Goal: Task Accomplishment & Management: Complete application form

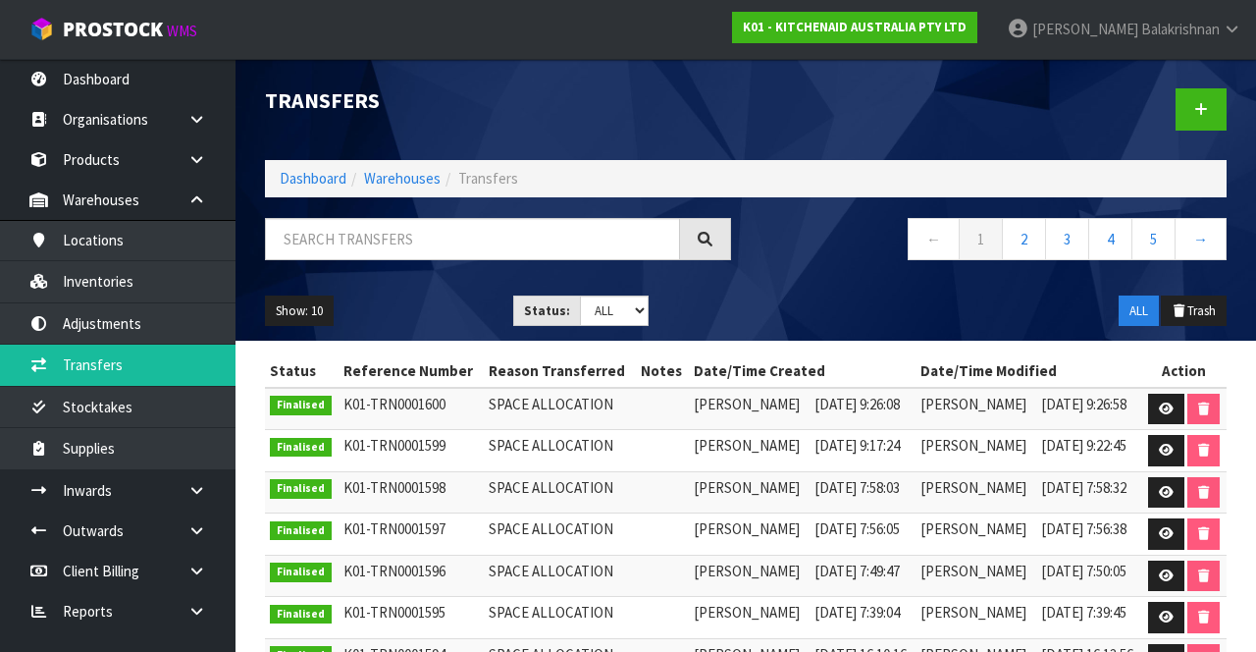
click at [178, 476] on link at bounding box center [204, 490] width 63 height 40
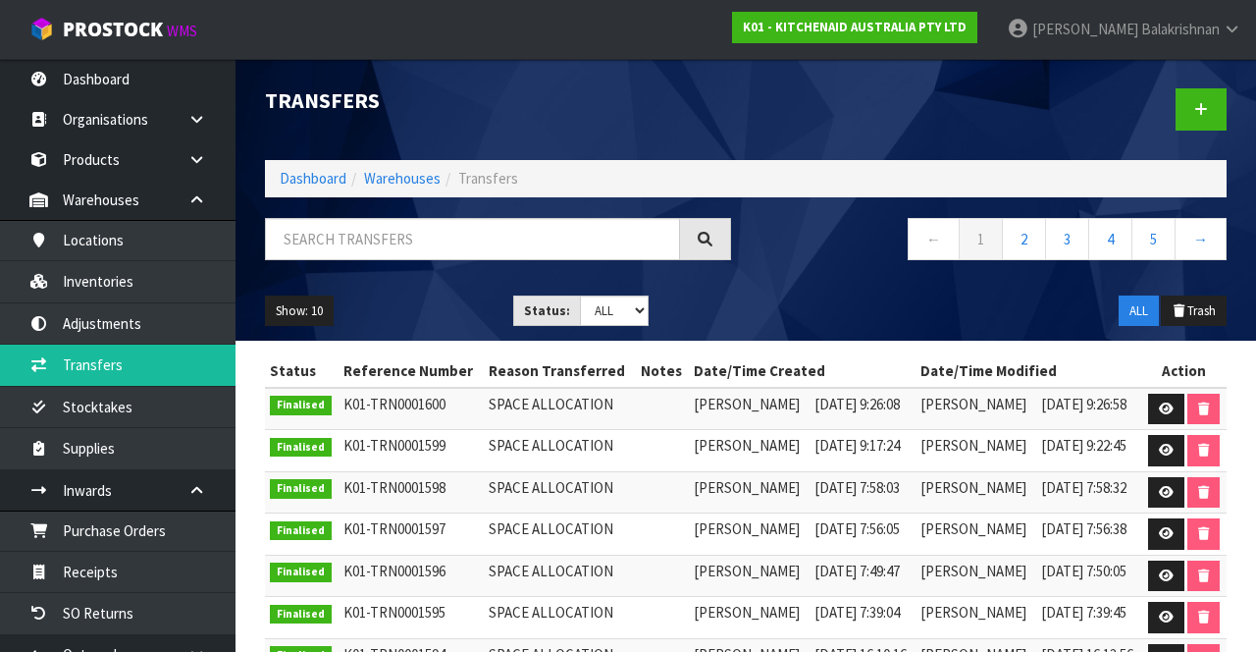
scroll to position [139, 0]
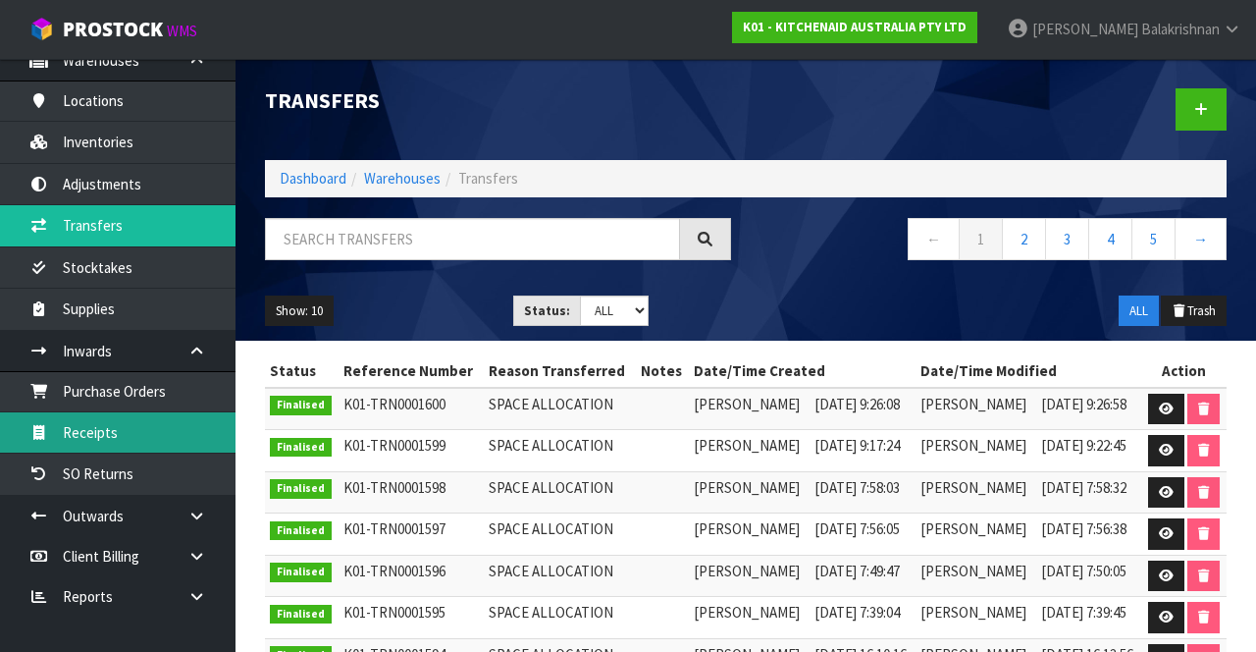
click at [126, 414] on link "Receipts" at bounding box center [118, 432] width 236 height 40
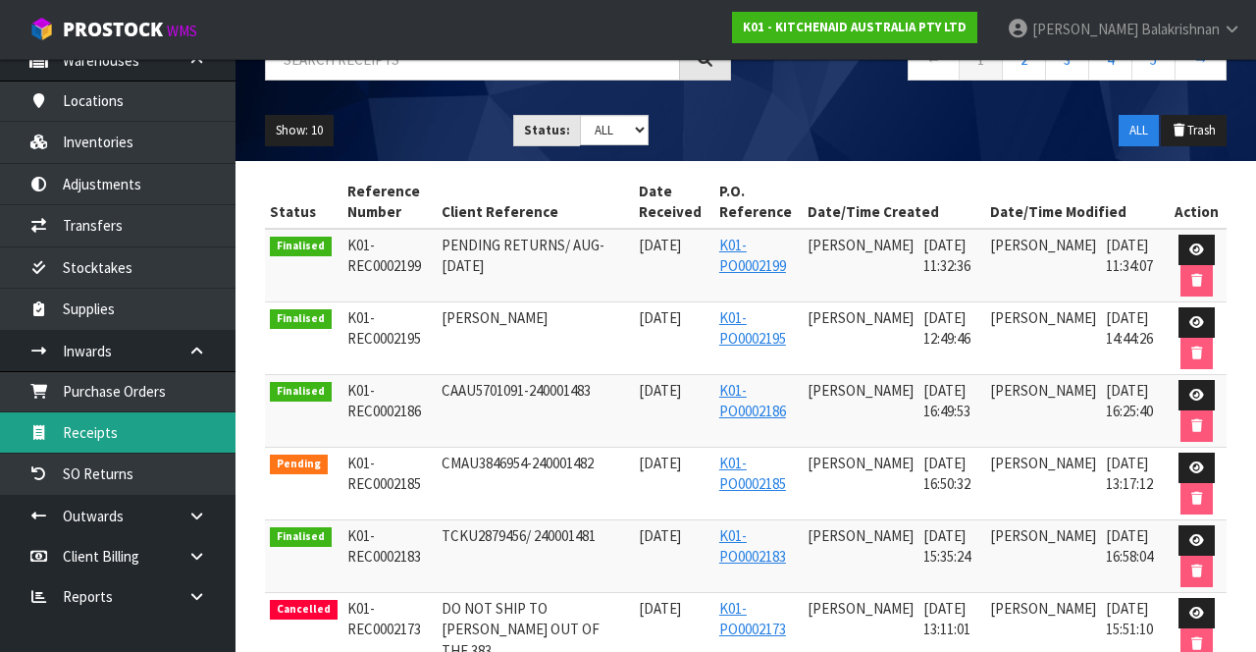
scroll to position [161, 0]
click at [1194, 461] on icon at bounding box center [1196, 467] width 15 height 13
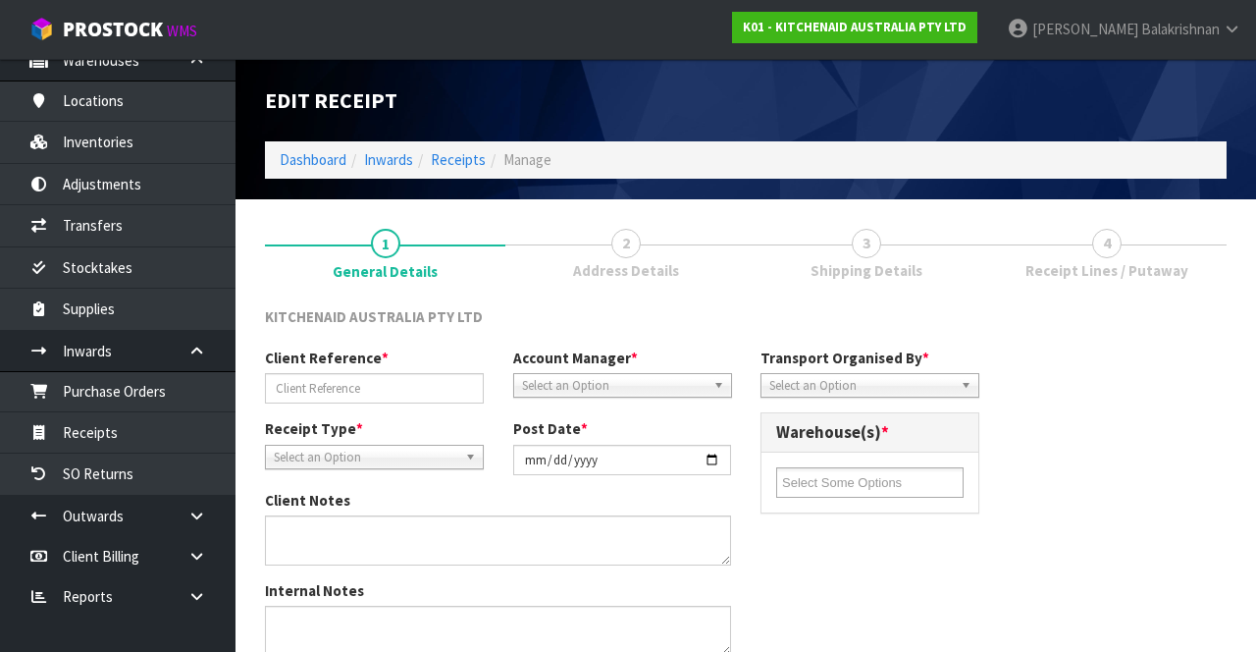
type input "CMAU3846954-240001482"
type input "2025-09-25"
type input "Prabhneet Kaur"
type input "25/09/2025"
type input "04"
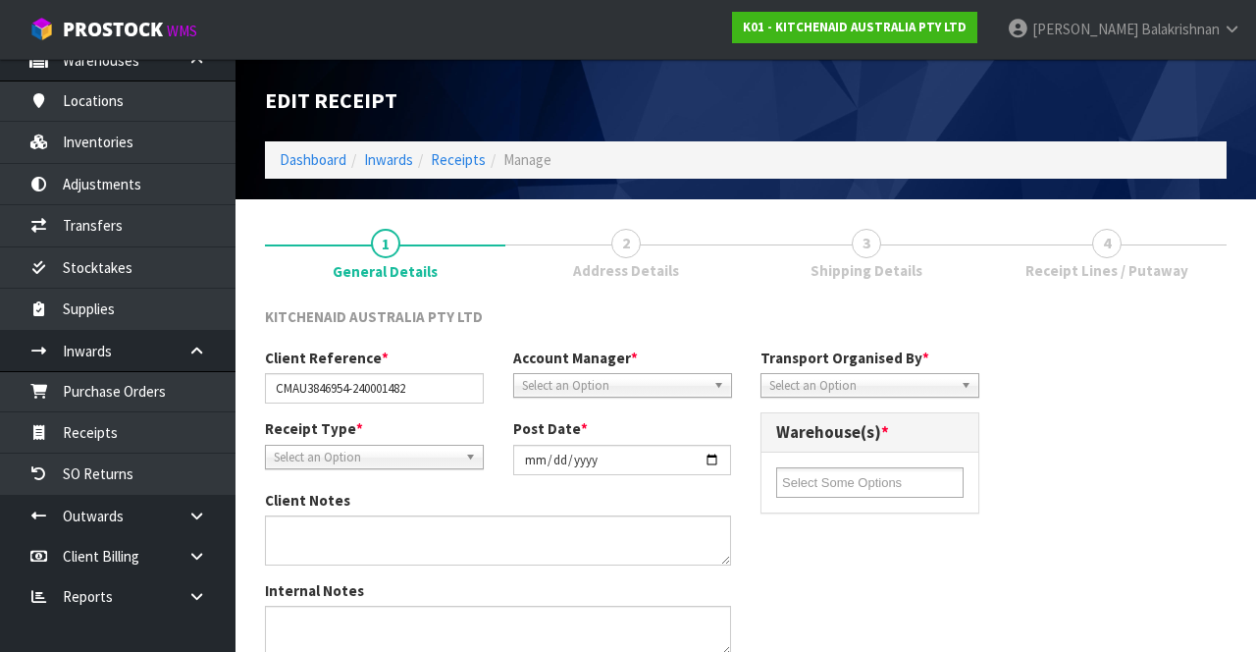
type input "50"
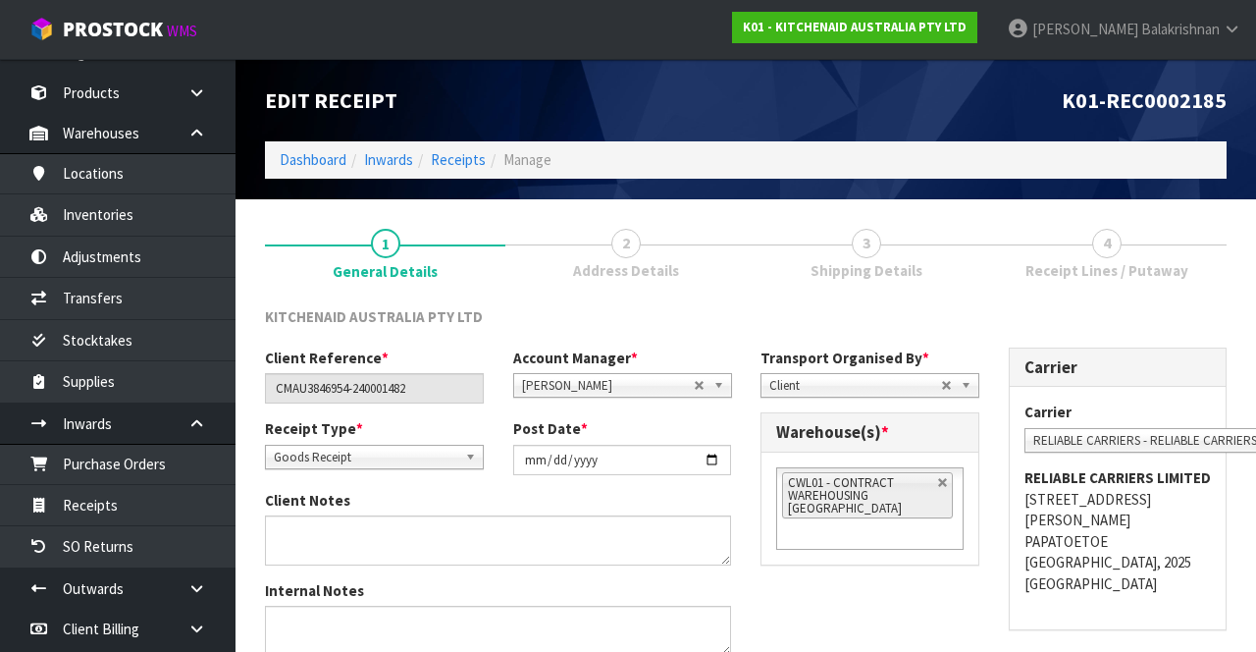
click at [1097, 249] on span "4" at bounding box center [1106, 243] width 29 height 29
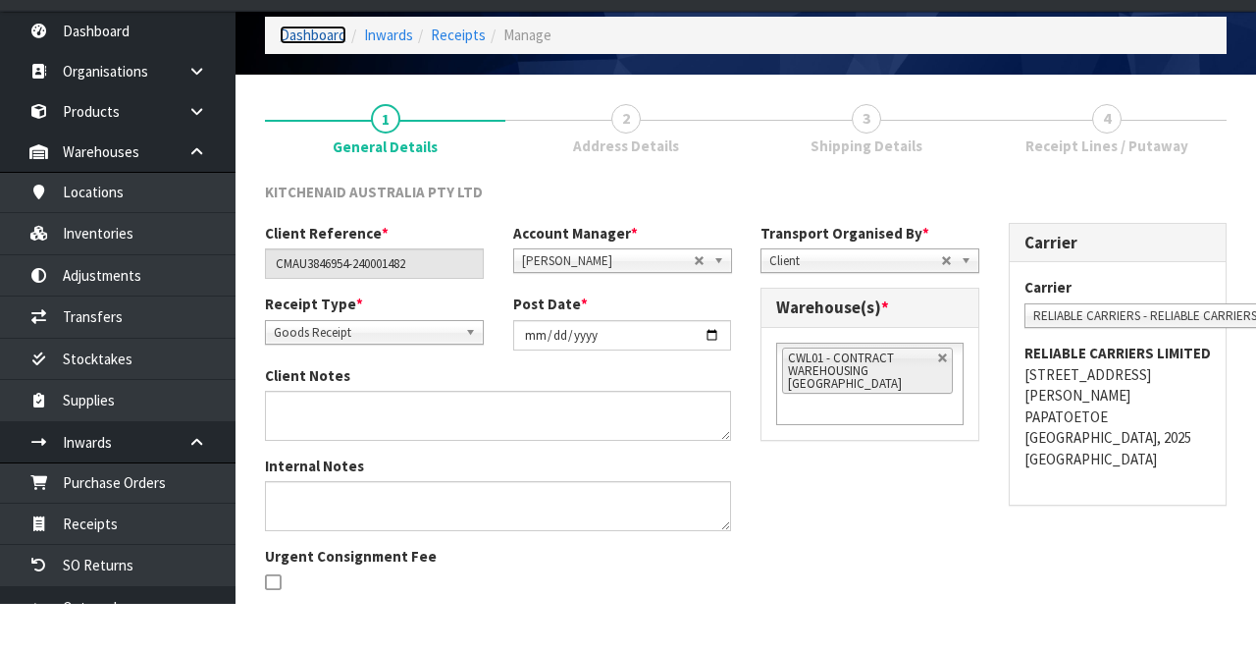
click at [310, 90] on link "Dashboard" at bounding box center [313, 83] width 67 height 19
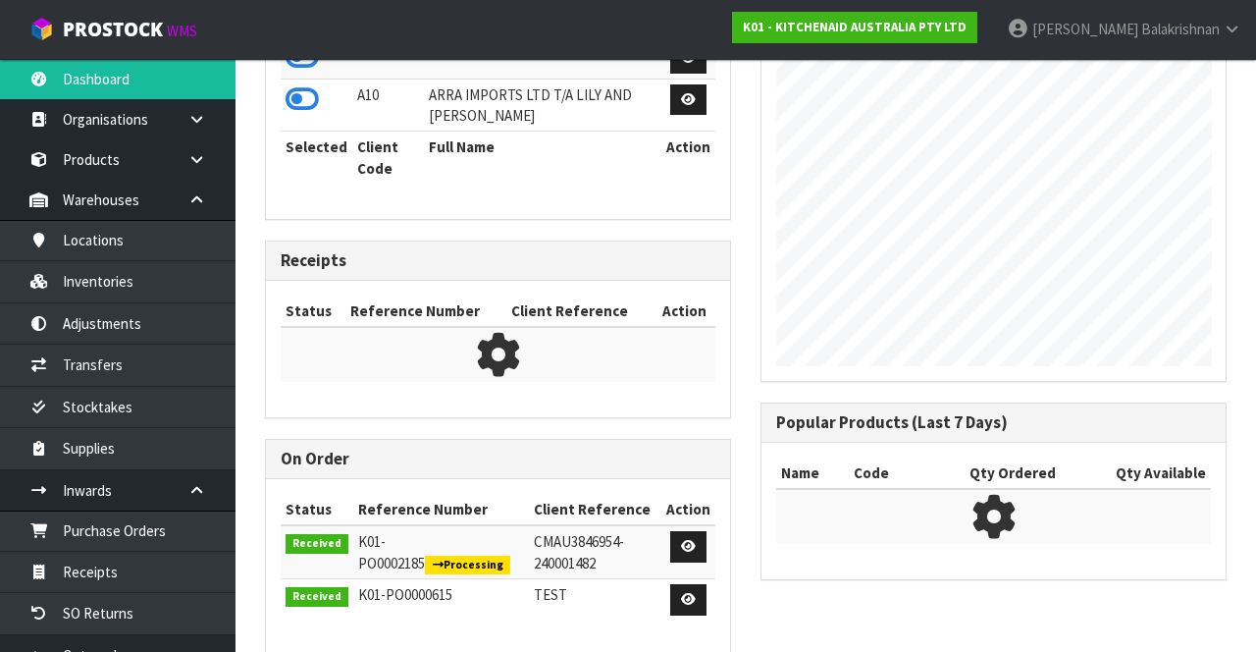
scroll to position [1646, 495]
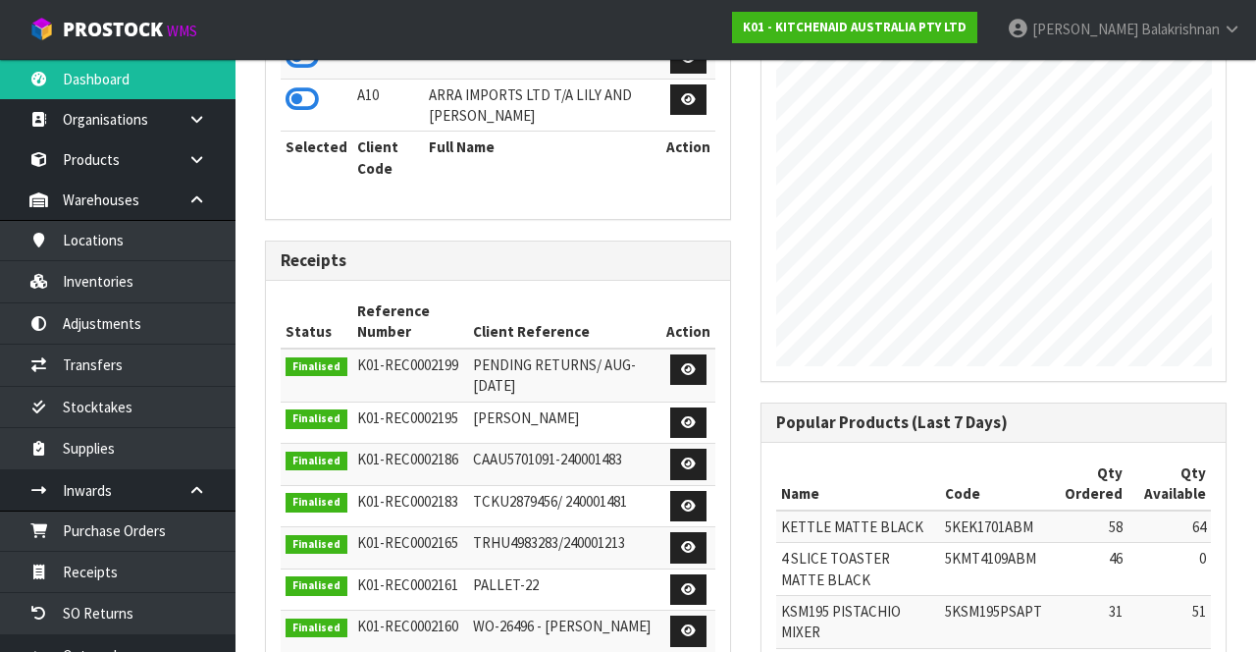
click at [1227, 27] on icon at bounding box center [1232, 29] width 19 height 15
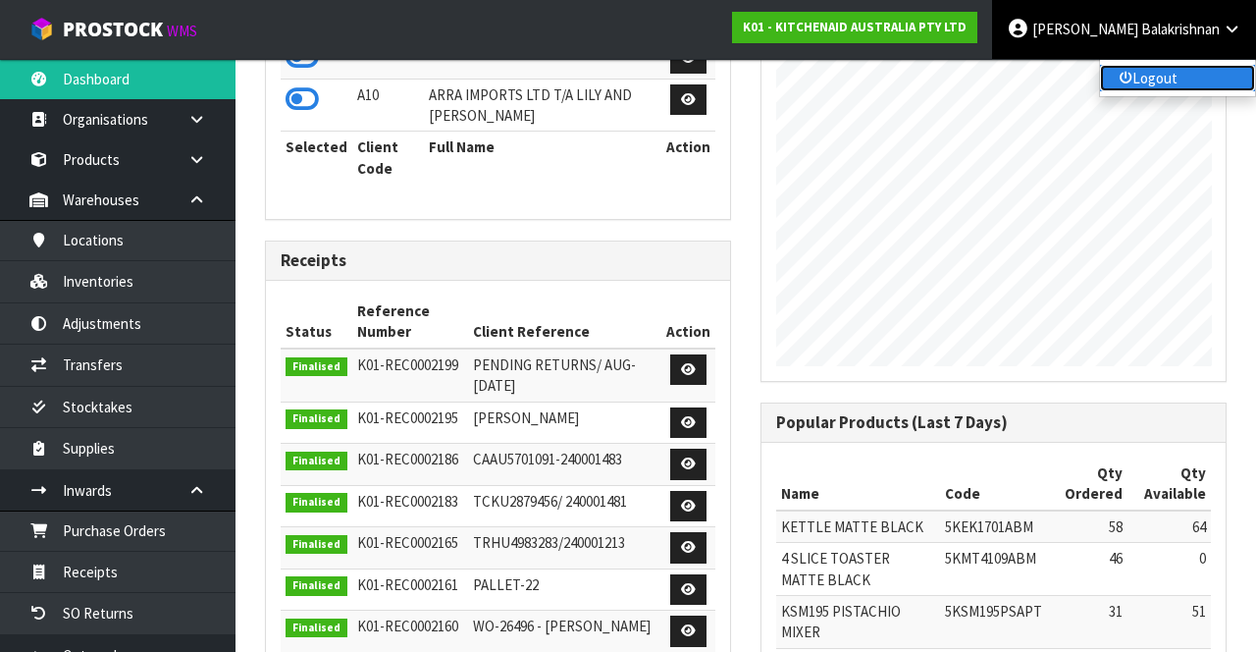
click at [1189, 82] on link "Logout" at bounding box center [1177, 78] width 155 height 26
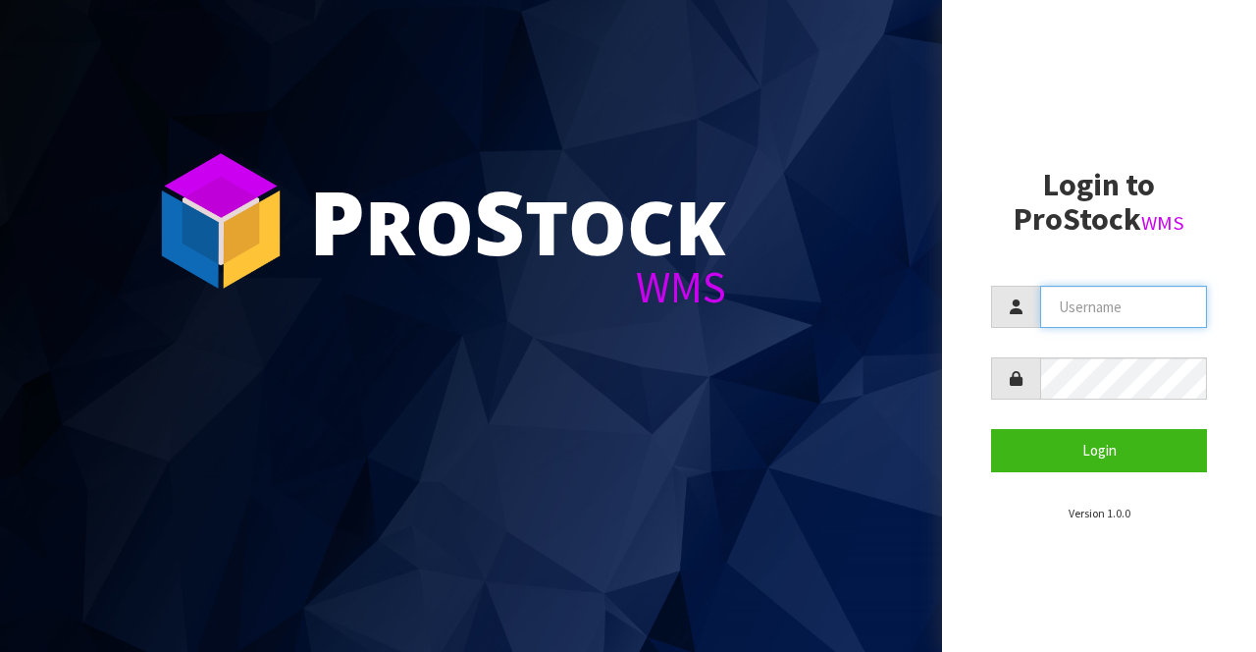
click at [1103, 312] on input "text" at bounding box center [1123, 307] width 167 height 42
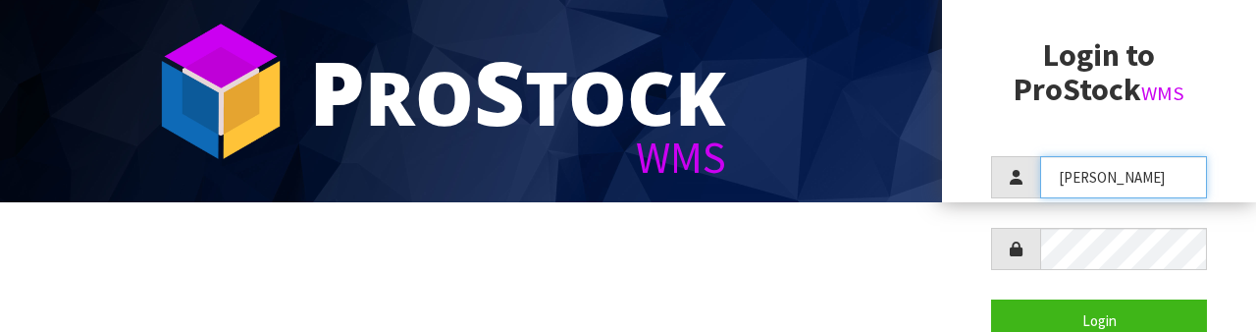
scroll to position [137, 0]
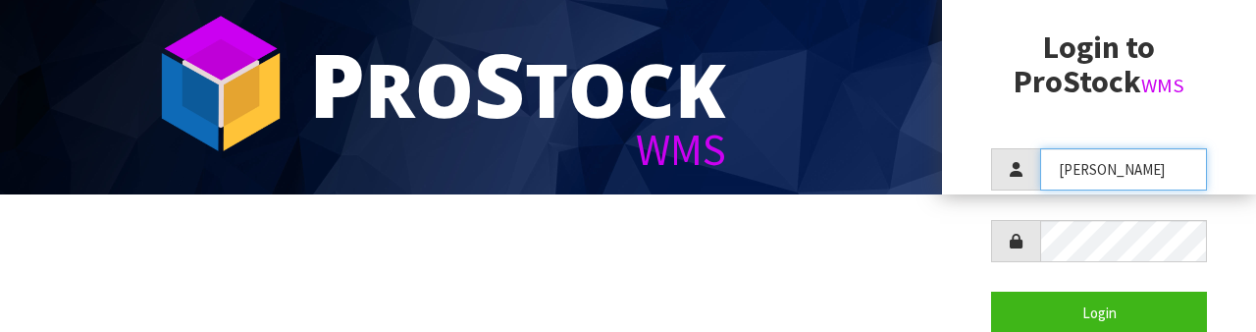
type input "[PERSON_NAME]"
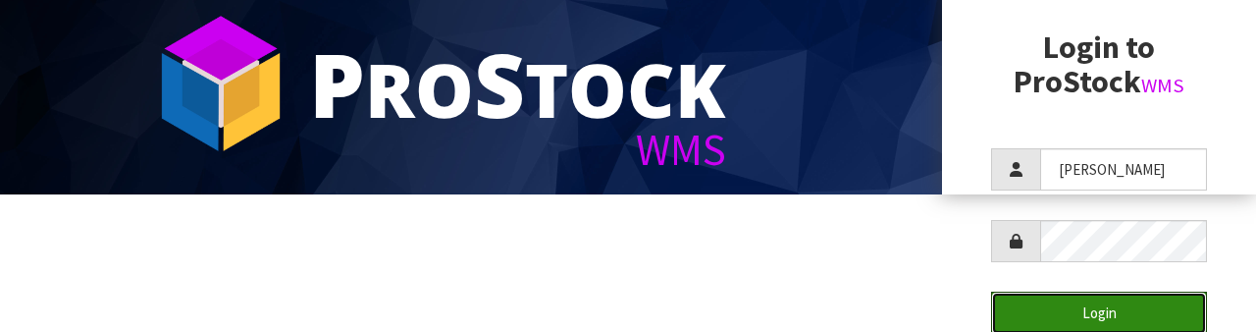
click at [1083, 307] on button "Login" at bounding box center [1099, 312] width 216 height 42
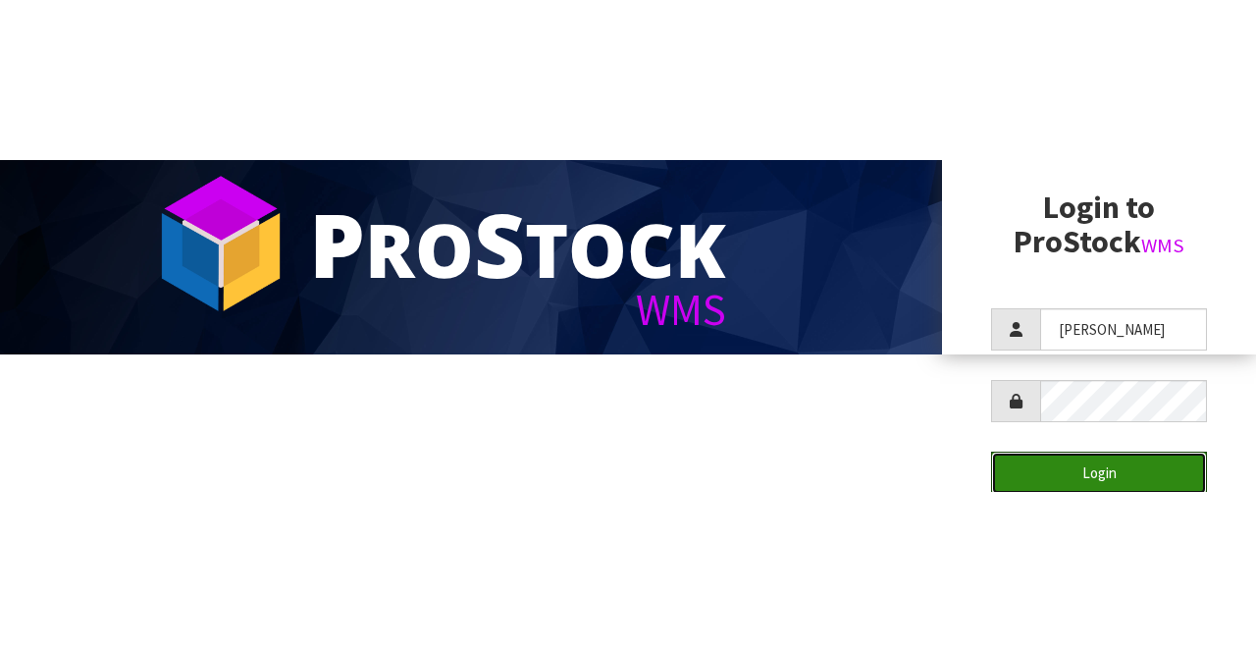
scroll to position [0, 0]
